Goal: Download file/media

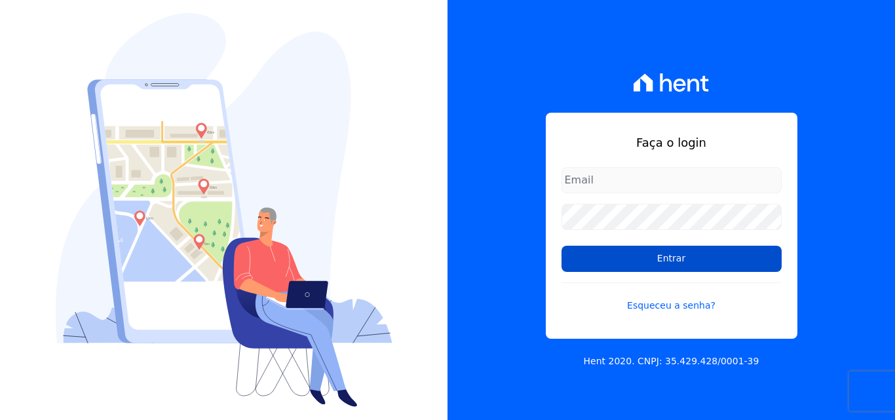
type input "[PERSON_NAME][EMAIL_ADDRESS][PERSON_NAME][DOMAIN_NAME]"
click at [633, 256] on input "Entrar" at bounding box center [672, 259] width 220 height 26
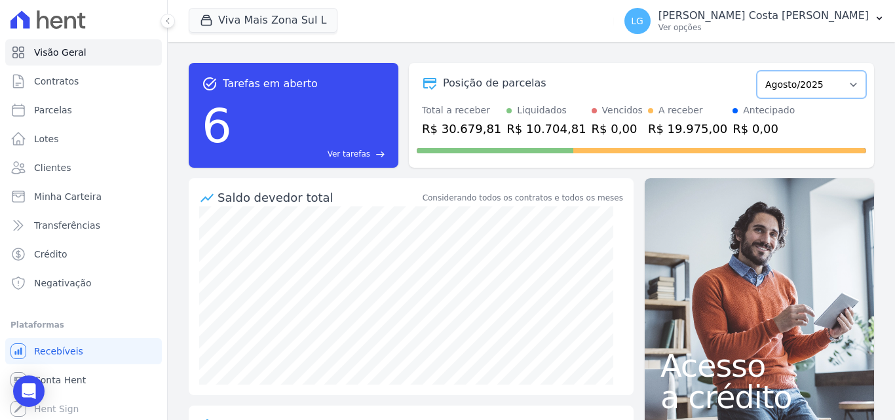
click at [850, 95] on select "Julho/2023 Agosto/2023 Setembro/2023 Outubro/2023 Novembro/2023 Dezembro/2023 J…" at bounding box center [811, 85] width 109 height 28
click at [846, 87] on select "Julho/2023 Agosto/2023 Setembro/2023 Outubro/2023 Novembro/2023 Dezembro/2023 J…" at bounding box center [811, 85] width 109 height 28
click at [846, 84] on select "Julho/2023 Agosto/2023 Setembro/2023 Outubro/2023 Novembro/2023 Dezembro/2023 J…" at bounding box center [811, 85] width 109 height 28
click at [846, 83] on select "Julho/2023 Agosto/2023 Setembro/2023 Outubro/2023 Novembro/2023 Dezembro/2023 J…" at bounding box center [811, 85] width 109 height 28
click at [277, 14] on button "Viva Mais Zona Sul L" at bounding box center [263, 20] width 149 height 25
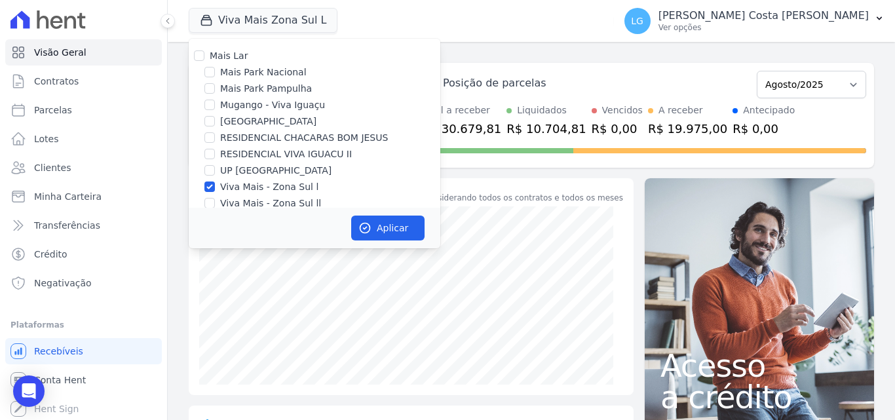
click at [234, 58] on label "Mais Lar" at bounding box center [229, 55] width 38 height 10
click at [205, 58] on input "Mais Lar" at bounding box center [199, 55] width 10 height 10
checkbox input "true"
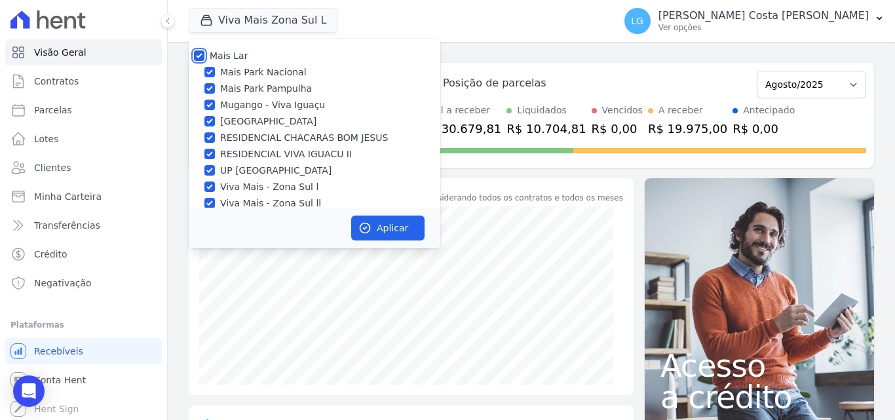
checkbox input "true"
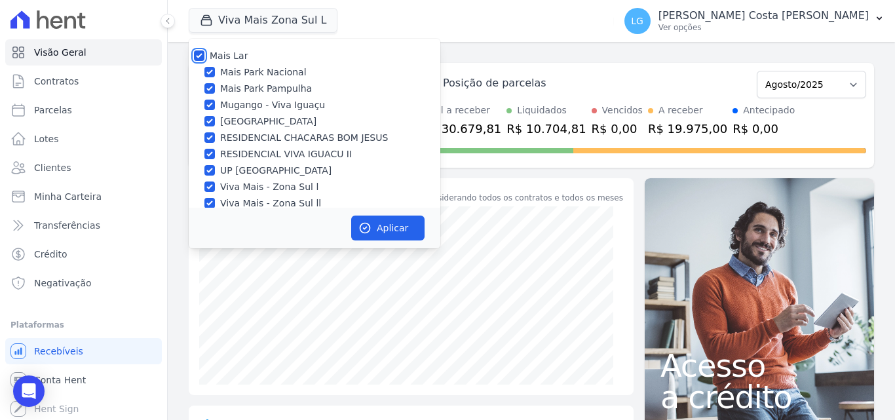
checkbox input "true"
click at [410, 234] on button "Aplicar" at bounding box center [387, 228] width 73 height 25
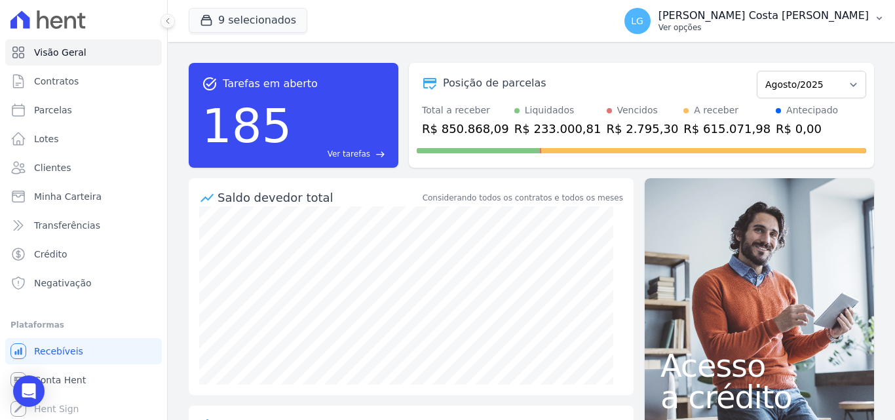
click at [740, 22] on div "Luiz Guilherme Costa Nascimento Ver opções" at bounding box center [764, 21] width 210 height 24
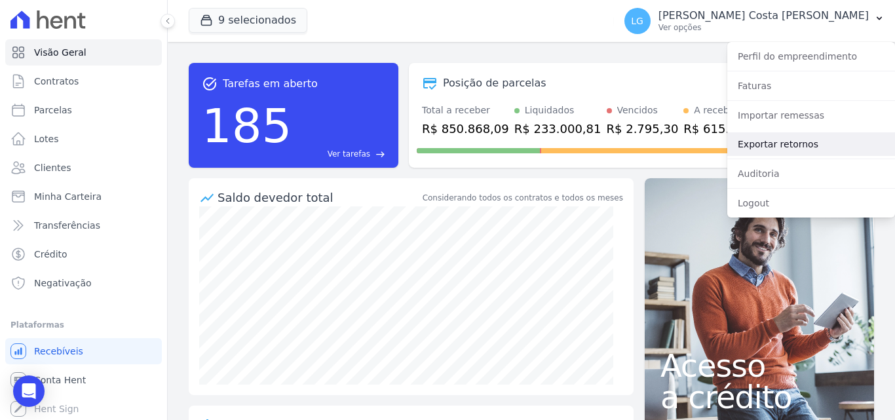
click at [777, 146] on link "Exportar retornos" at bounding box center [812, 144] width 168 height 24
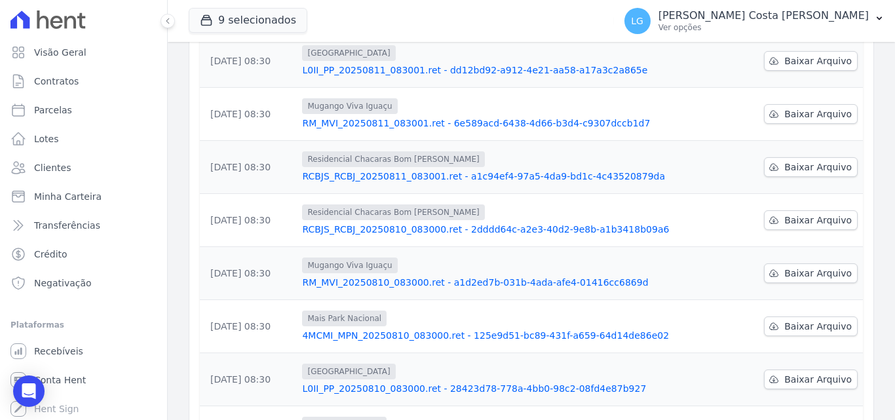
scroll to position [408, 0]
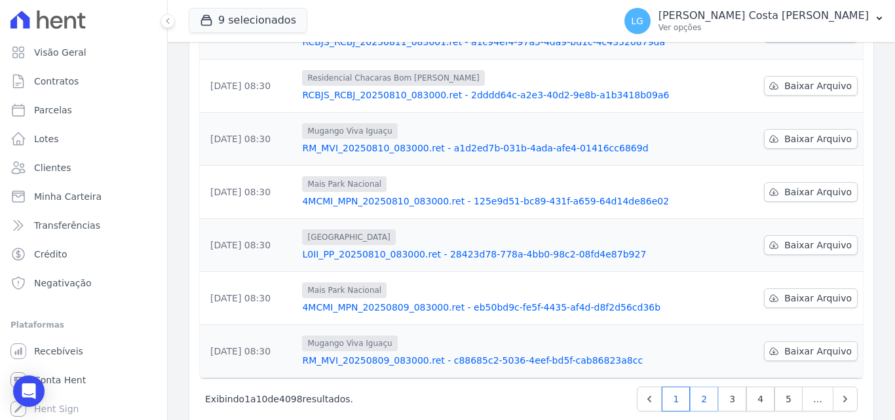
click at [697, 387] on link "2" at bounding box center [704, 399] width 28 height 25
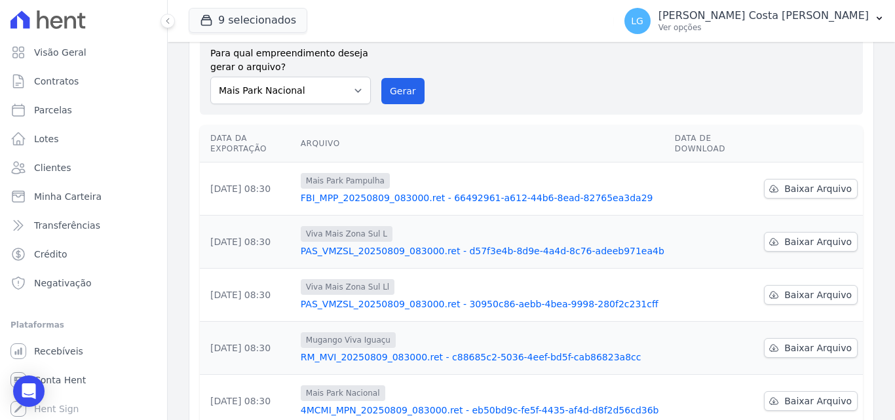
scroll to position [262, 0]
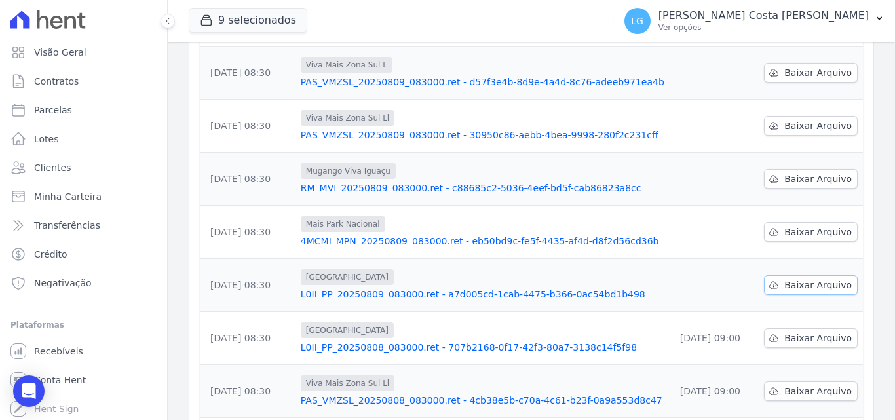
click at [812, 279] on span "Baixar Arquivo" at bounding box center [819, 285] width 68 height 13
click at [872, 221] on div "Data da Exportação Arquivo Data de Download 09/08/2025, 08:30 Mais Park Pampulh…" at bounding box center [531, 240] width 705 height 579
click at [815, 222] on link "Baixar Arquivo" at bounding box center [811, 232] width 94 height 20
click at [830, 172] on span "Baixar Arquivo" at bounding box center [819, 178] width 68 height 13
click at [831, 119] on span "Baixar Arquivo" at bounding box center [819, 125] width 68 height 13
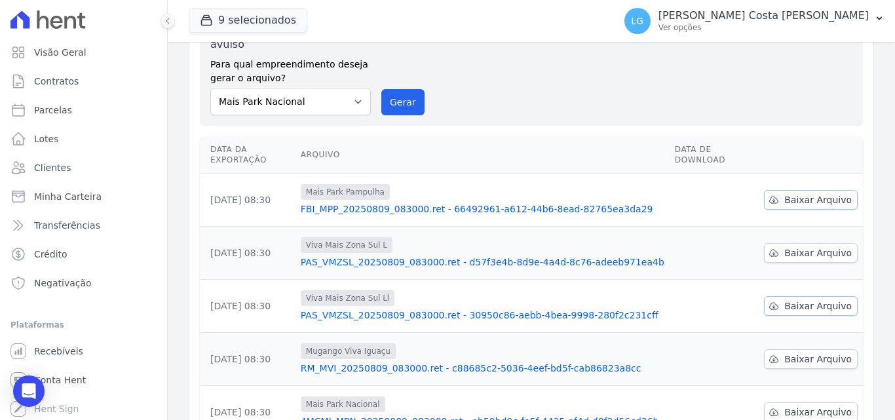
scroll to position [66, 0]
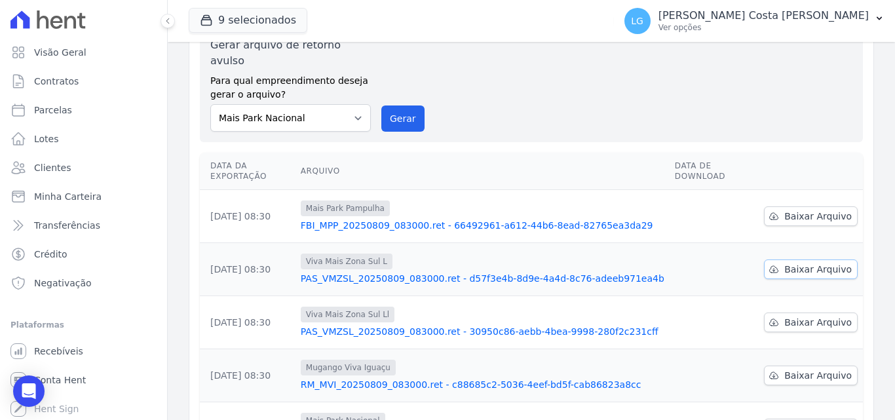
click at [832, 263] on span "Baixar Arquivo" at bounding box center [819, 269] width 68 height 13
click at [825, 210] on span "Baixar Arquivo" at bounding box center [819, 216] width 68 height 13
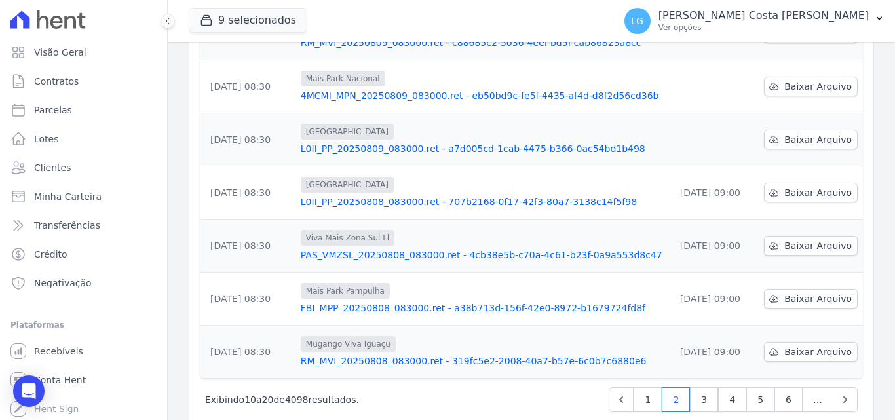
scroll to position [408, 0]
click at [644, 387] on link "1" at bounding box center [648, 399] width 28 height 25
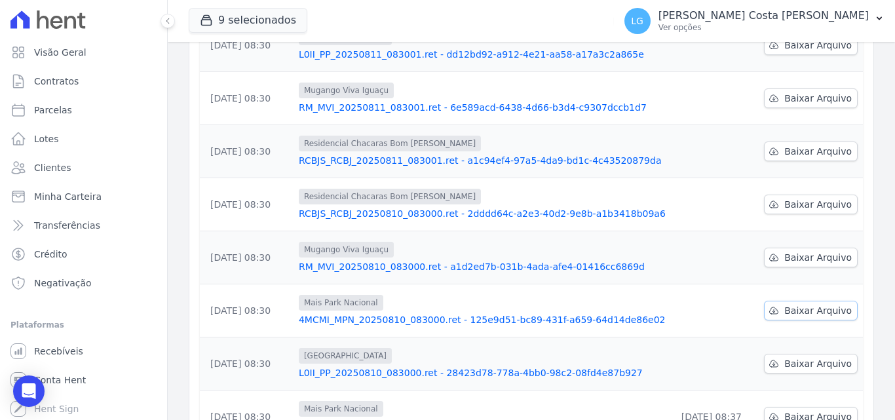
scroll to position [277, 0]
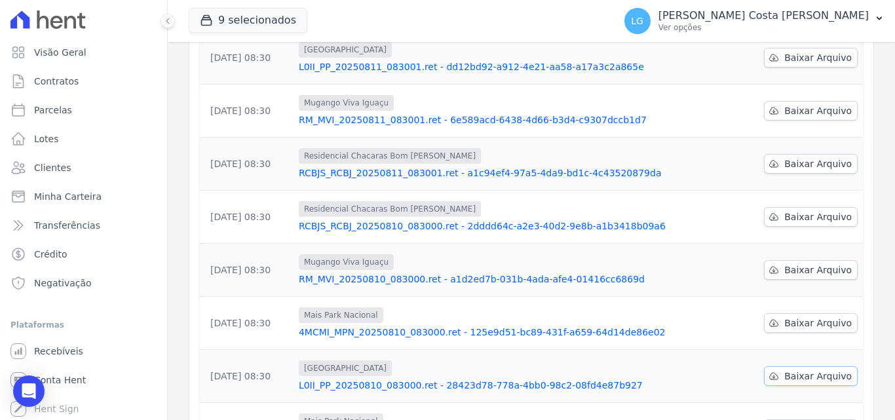
click at [819, 370] on span "Baixar Arquivo" at bounding box center [819, 376] width 68 height 13
click at [809, 317] on span "Baixar Arquivo" at bounding box center [819, 323] width 68 height 13
click at [805, 264] on span "Baixar Arquivo" at bounding box center [819, 270] width 68 height 13
click at [811, 210] on span "Baixar Arquivo" at bounding box center [819, 216] width 68 height 13
click at [815, 157] on span "Baixar Arquivo" at bounding box center [819, 163] width 68 height 13
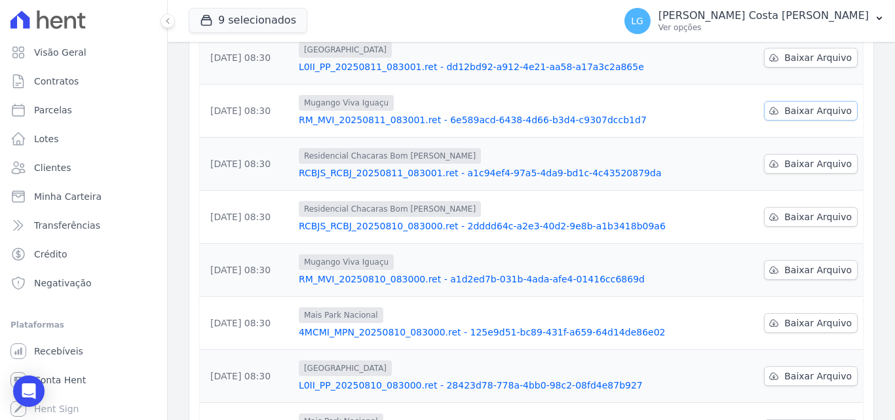
click at [810, 104] on span "Baixar Arquivo" at bounding box center [819, 110] width 68 height 13
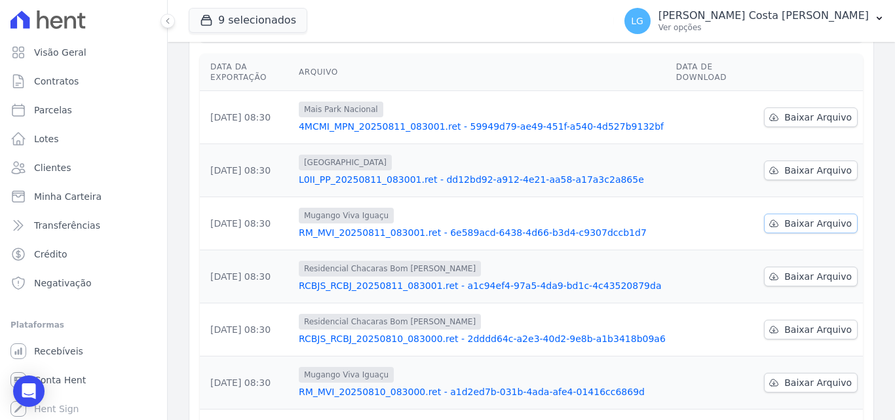
scroll to position [146, 0]
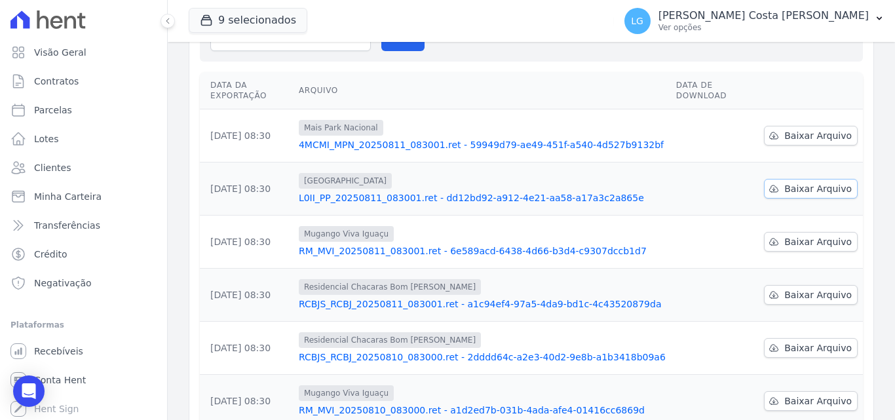
click at [819, 182] on span "Baixar Arquivo" at bounding box center [819, 188] width 68 height 13
click at [821, 129] on span "Baixar Arquivo" at bounding box center [819, 135] width 68 height 13
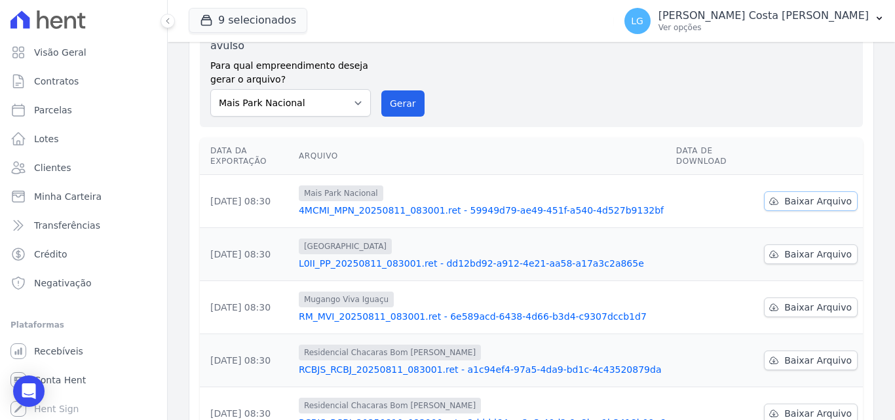
scroll to position [408, 0]
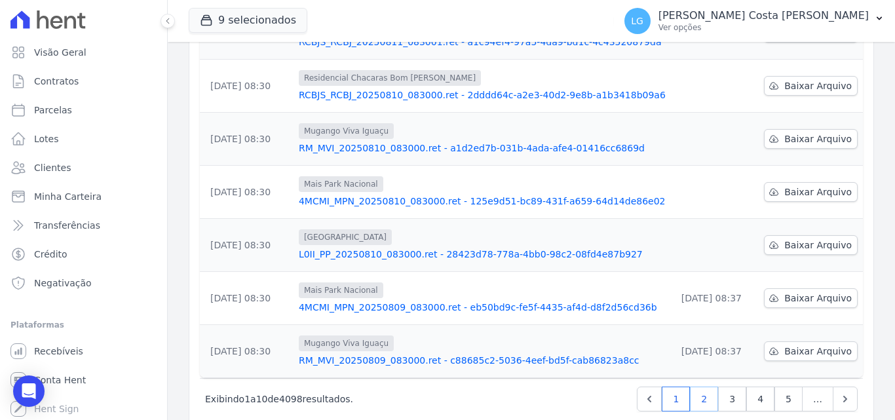
click at [690, 387] on link "2" at bounding box center [704, 399] width 28 height 25
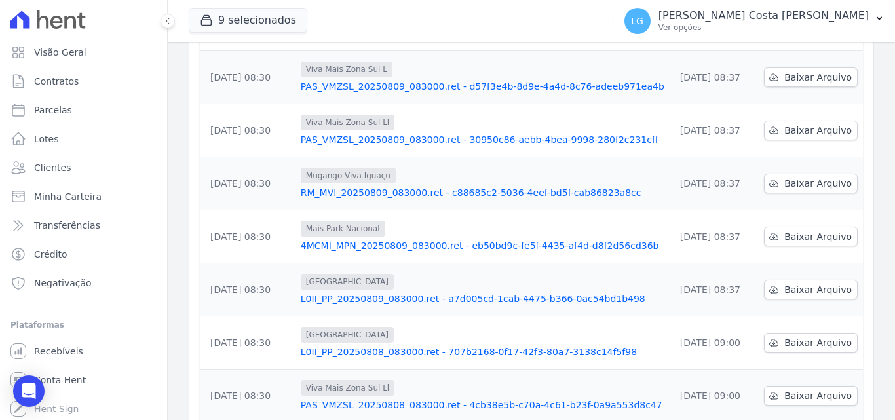
scroll to position [408, 0]
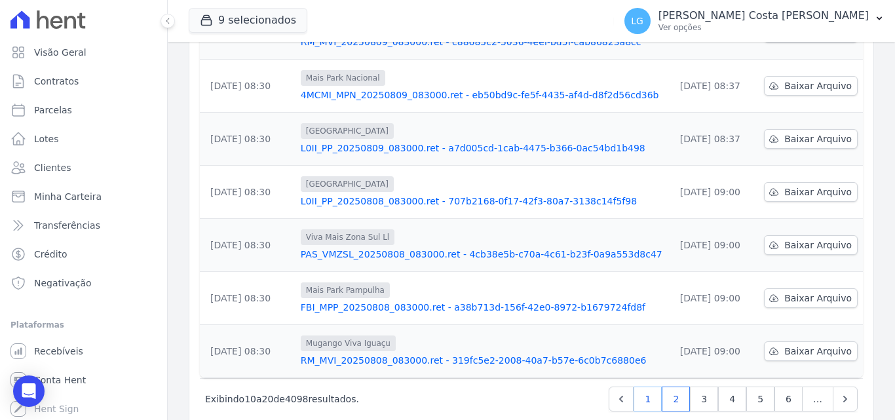
click at [648, 387] on link "1" at bounding box center [648, 399] width 28 height 25
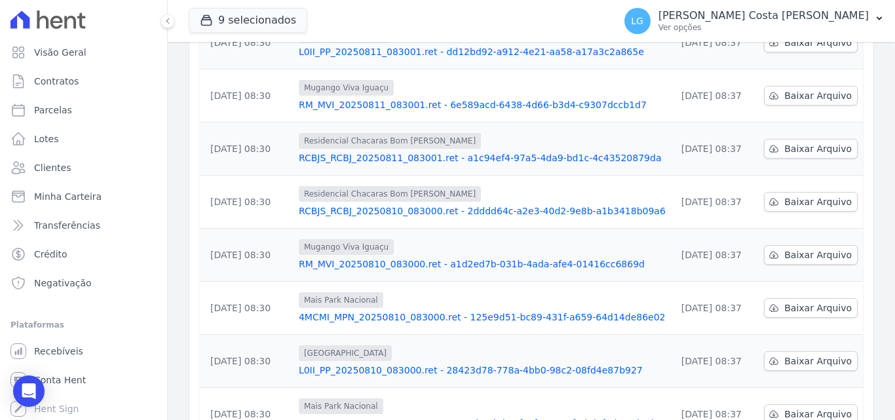
scroll to position [408, 0]
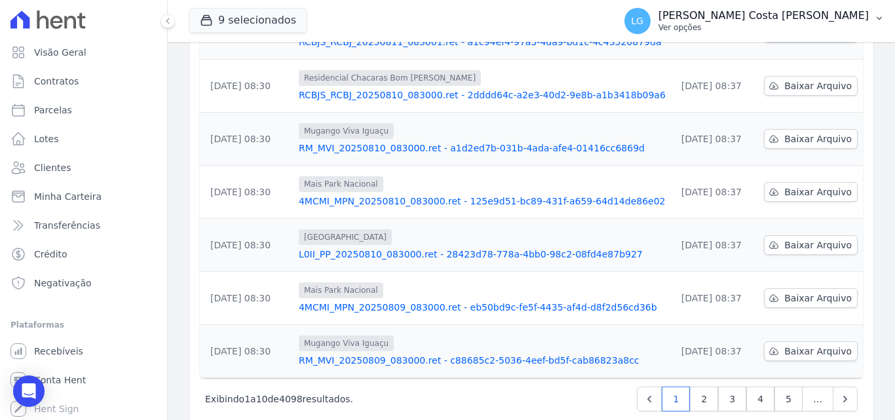
click at [842, 13] on p "Luiz Guilherme Costa Nascimento" at bounding box center [764, 15] width 210 height 13
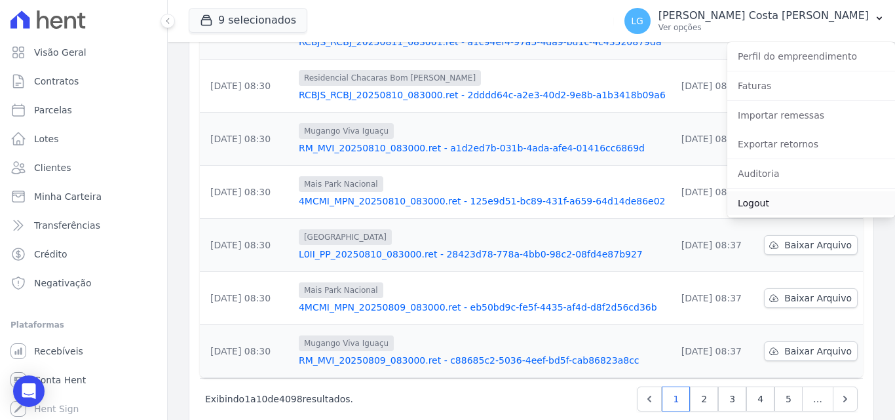
click at [766, 194] on link "Logout" at bounding box center [812, 203] width 168 height 24
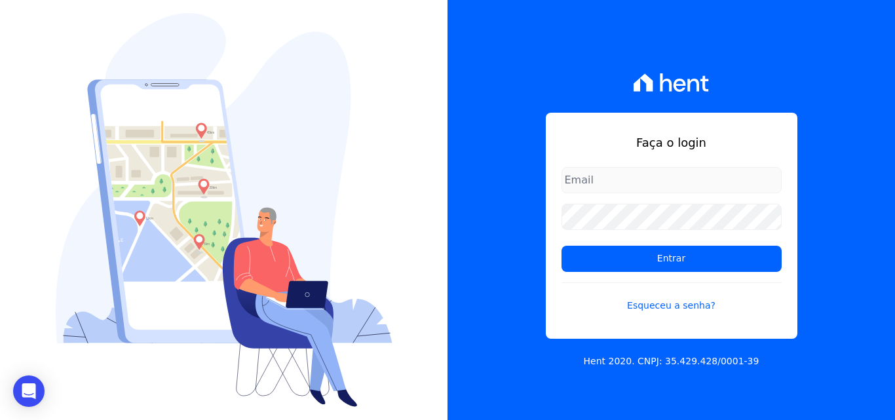
type input "[PERSON_NAME][EMAIL_ADDRESS][PERSON_NAME][DOMAIN_NAME]"
